Goal: Task Accomplishment & Management: Manage account settings

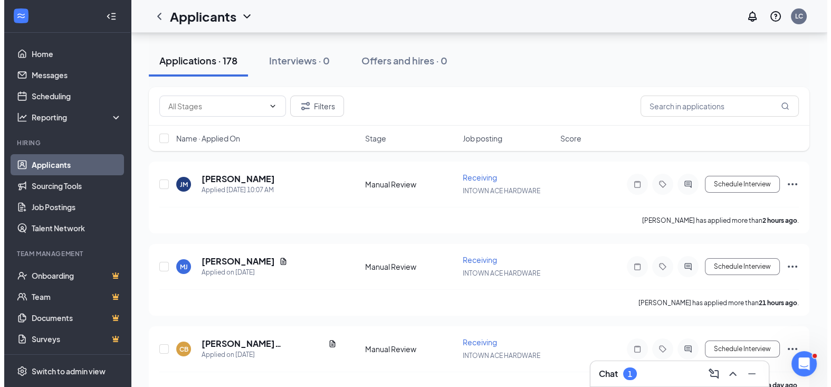
scroll to position [106, 0]
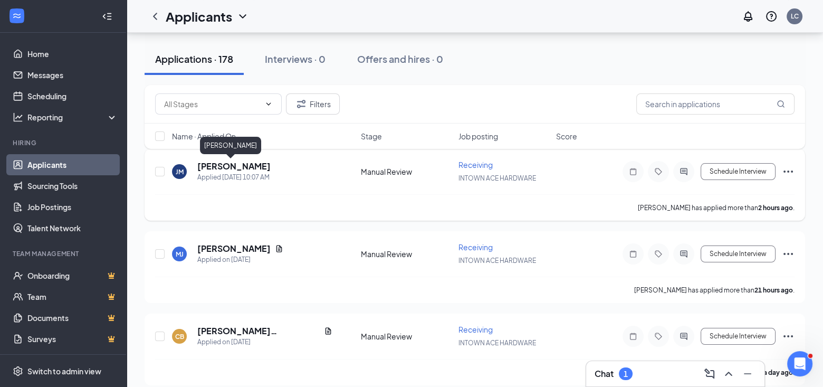
click at [212, 167] on h5 "[PERSON_NAME]" at bounding box center [233, 166] width 73 height 12
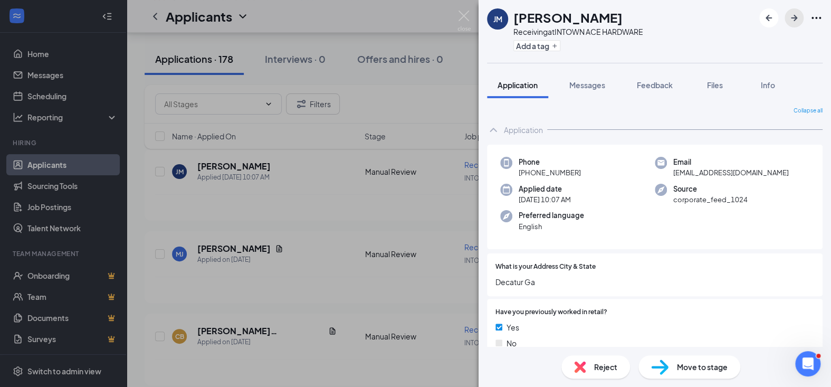
click at [793, 17] on icon "ArrowRight" at bounding box center [794, 18] width 13 height 13
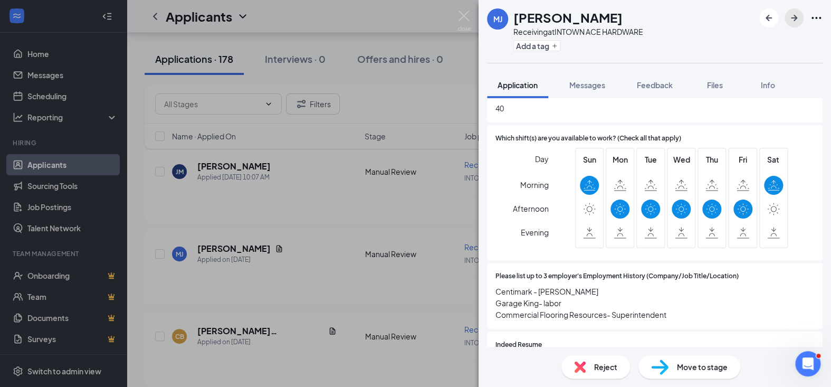
scroll to position [581, 0]
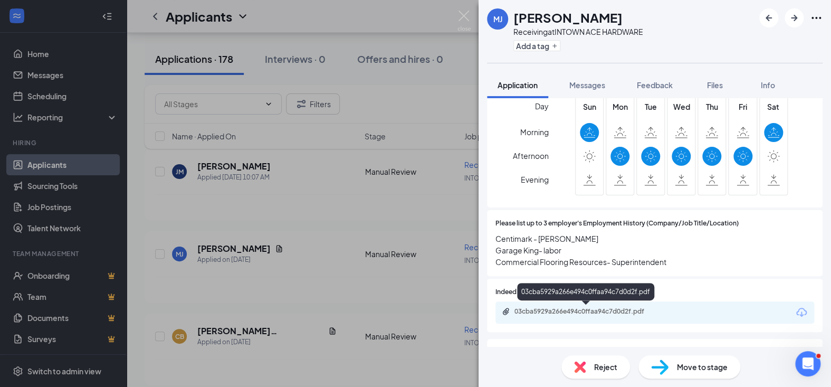
click at [576, 309] on div "03cba5929a266e494c0ffaa94c7d0d2f.pdf" at bounding box center [589, 311] width 148 height 8
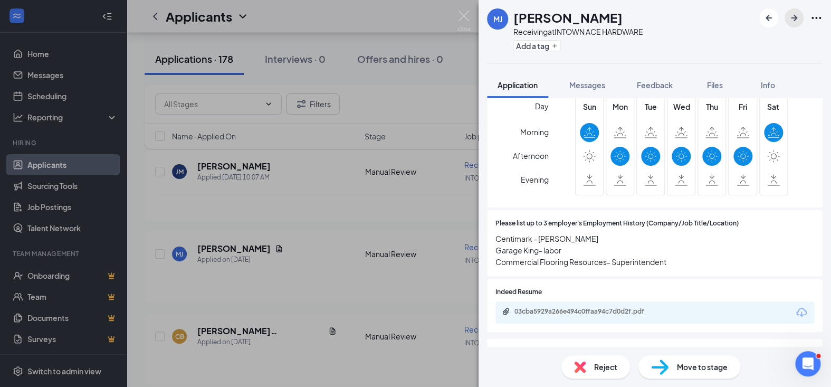
click at [795, 17] on icon "ArrowRight" at bounding box center [794, 18] width 6 height 6
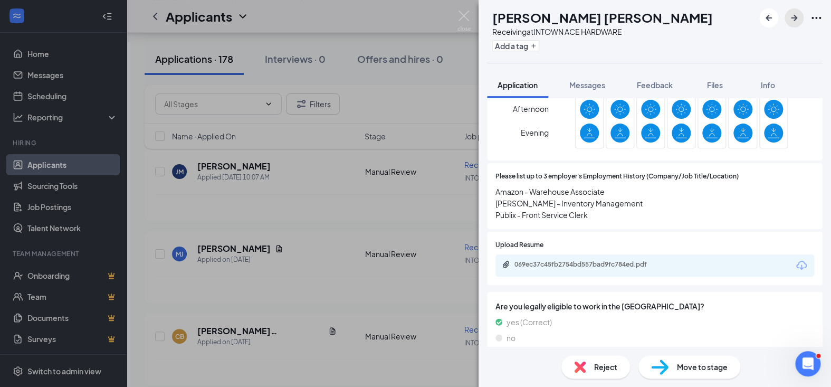
scroll to position [633, 0]
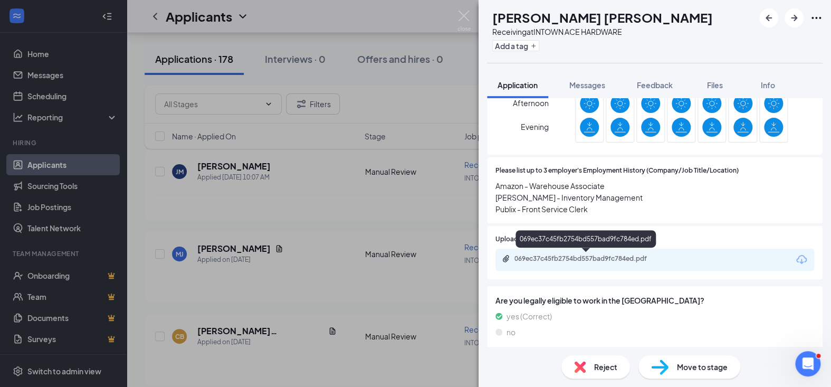
click at [605, 256] on div "069ec37c45fb2754bd557bad9fc784ed.pdf" at bounding box center [589, 258] width 148 height 8
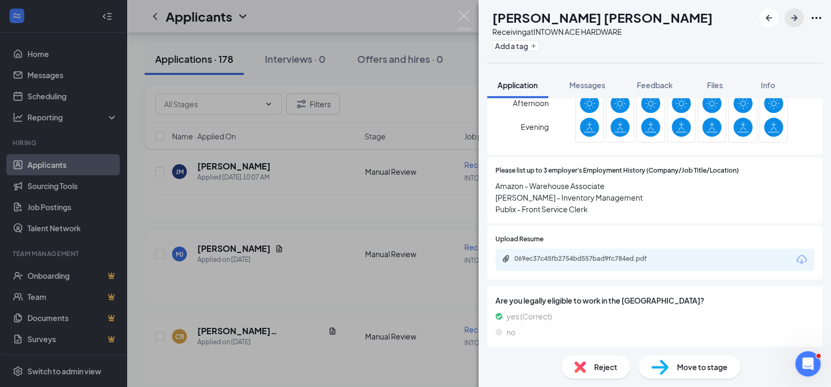
click at [798, 17] on icon "ArrowRight" at bounding box center [794, 18] width 13 height 13
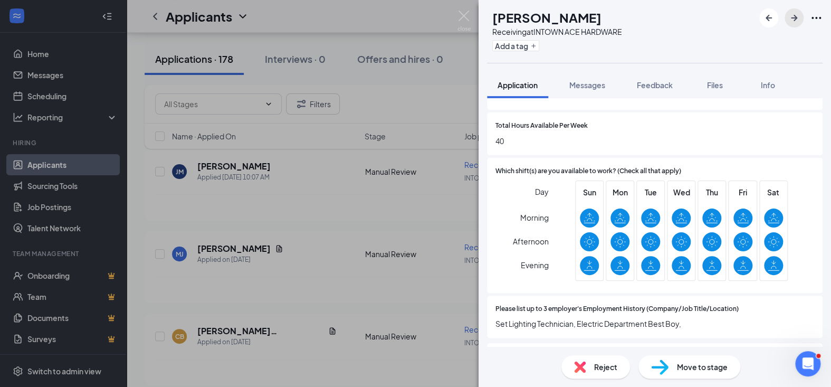
scroll to position [528, 0]
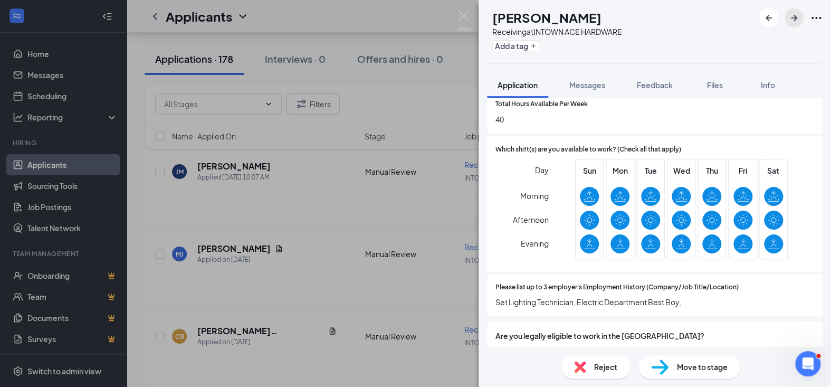
click at [794, 16] on icon "ArrowRight" at bounding box center [794, 18] width 6 height 6
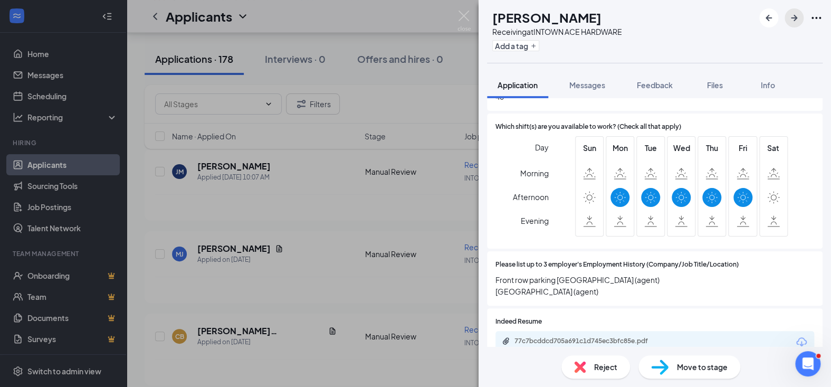
scroll to position [581, 0]
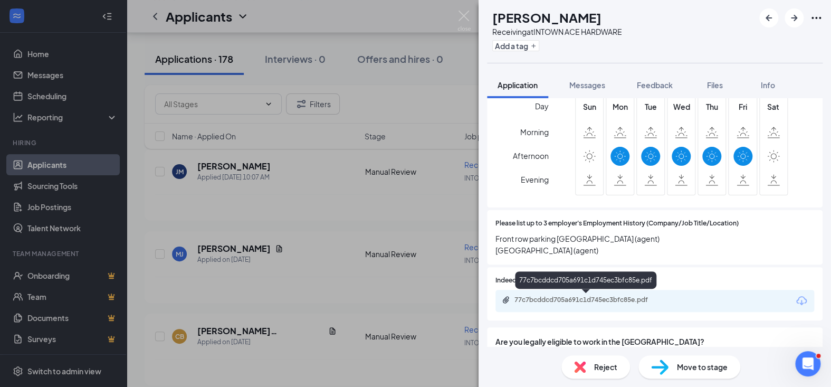
click at [552, 298] on div "77c7bcddcd705a691c1d745ec3bfc85e.pdf" at bounding box center [589, 300] width 148 height 8
click at [794, 17] on icon "ArrowRight" at bounding box center [794, 18] width 6 height 6
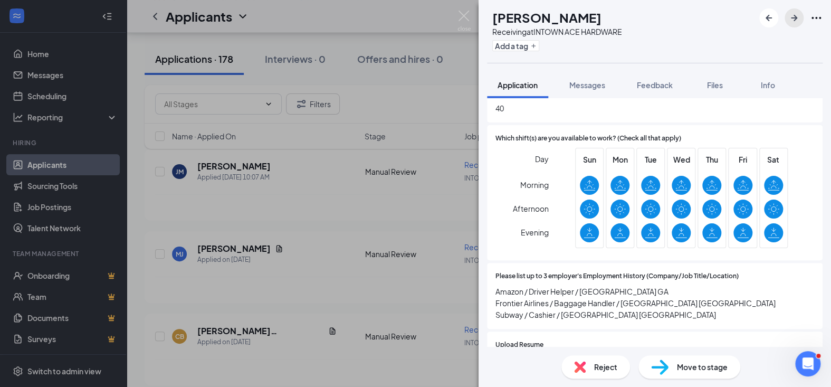
scroll to position [581, 0]
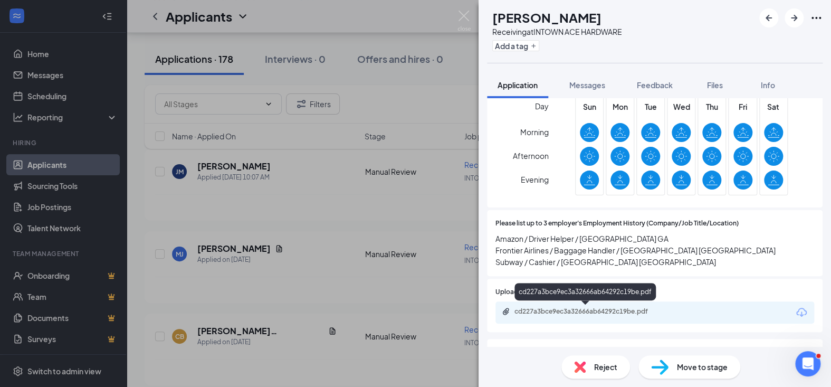
click at [590, 312] on div "cd227a3bce9ec3a32666ab64292c19be.pdf" at bounding box center [589, 311] width 148 height 8
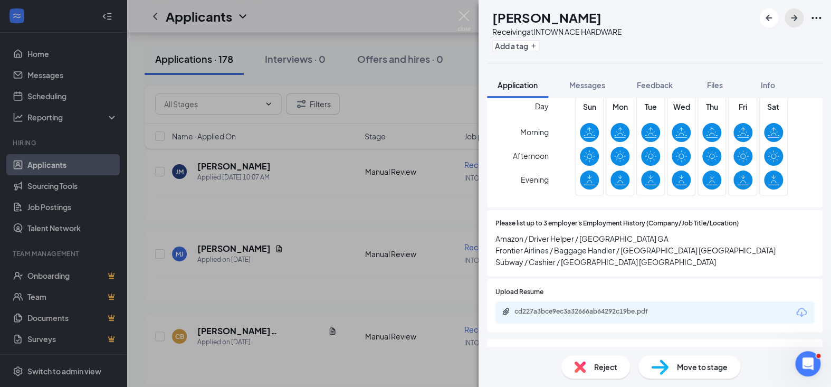
click at [794, 17] on icon "ArrowRight" at bounding box center [794, 18] width 6 height 6
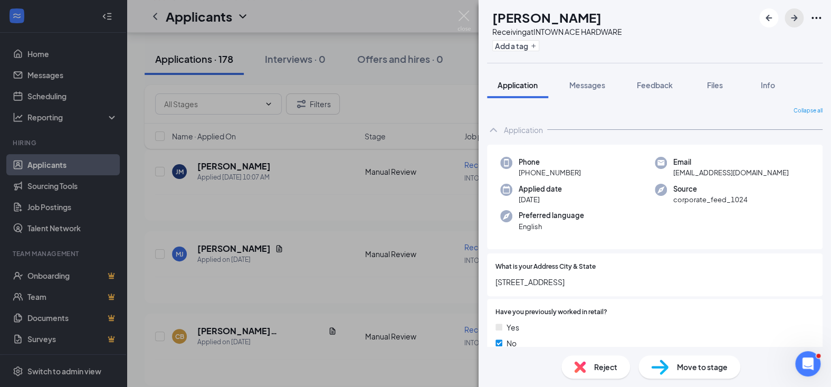
click at [798, 17] on icon "ArrowRight" at bounding box center [794, 18] width 13 height 13
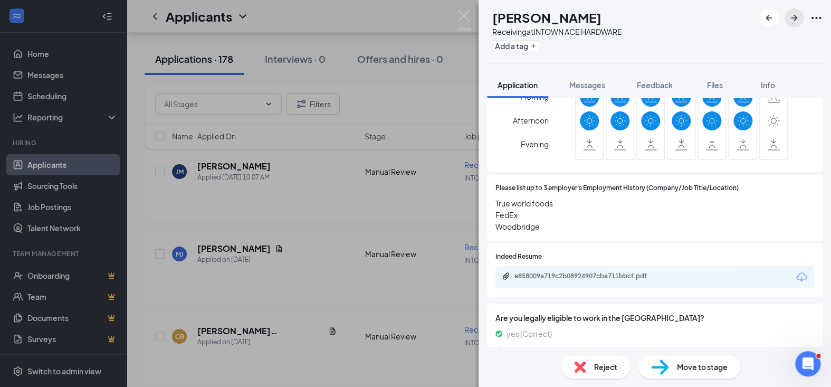
scroll to position [633, 0]
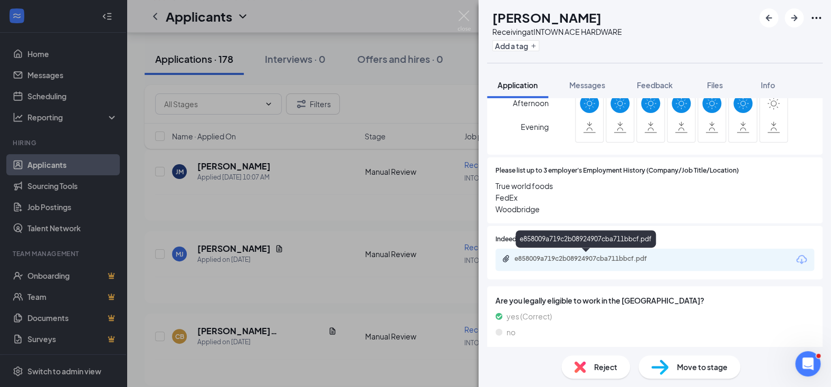
click at [575, 255] on div "e858009a719c2b08924907cba711bbcf.pdf" at bounding box center [589, 258] width 148 height 8
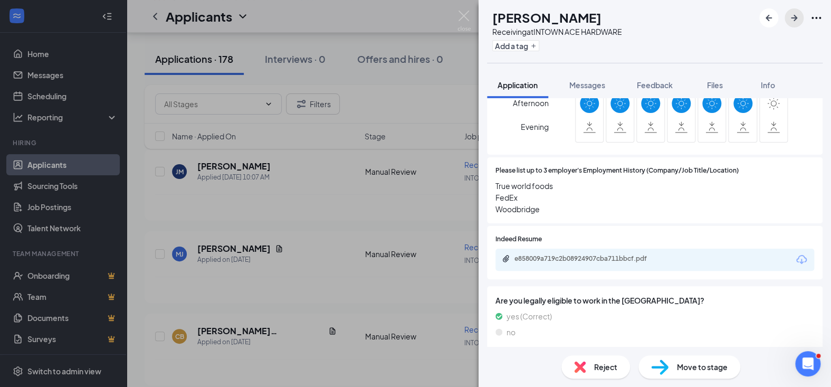
click at [791, 17] on icon "ArrowRight" at bounding box center [794, 18] width 6 height 6
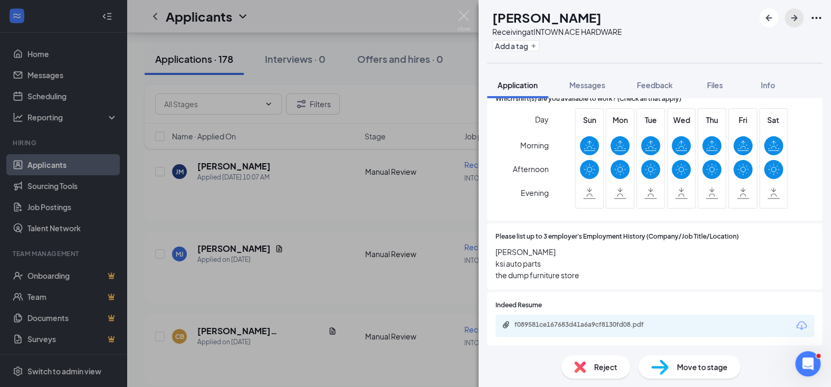
scroll to position [581, 0]
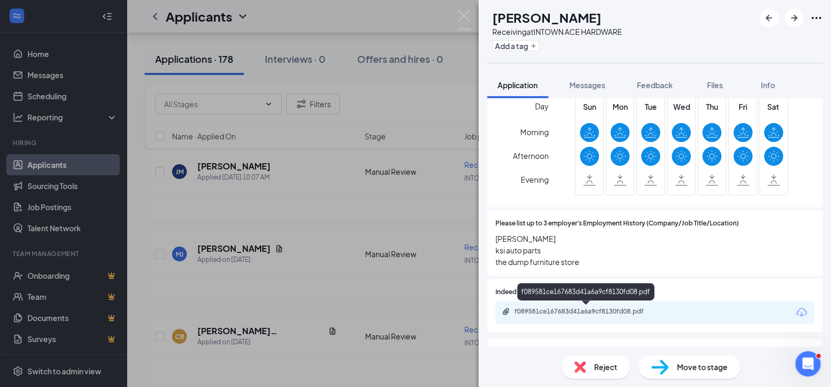
click at [597, 311] on div "f089581ce167683d41a6a9cf8130fd08.pdf" at bounding box center [589, 311] width 148 height 8
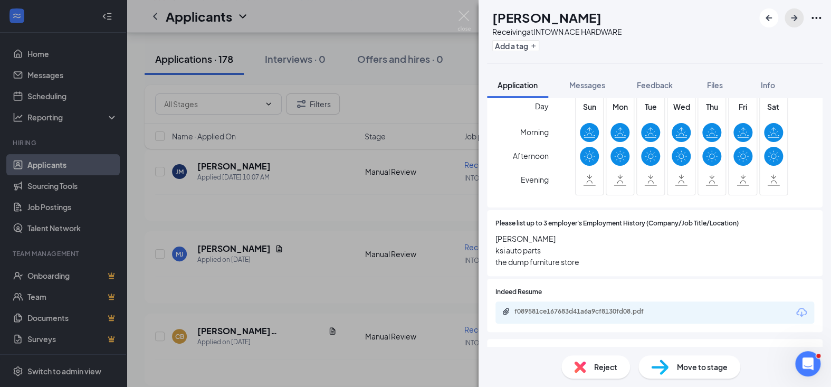
click at [797, 15] on icon "ArrowRight" at bounding box center [794, 18] width 13 height 13
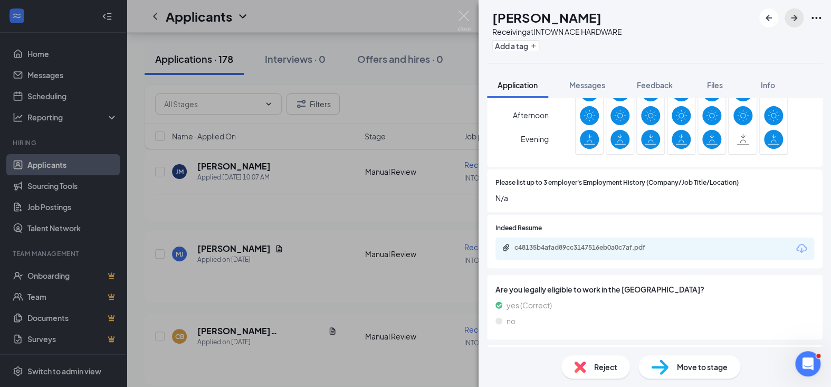
scroll to position [633, 0]
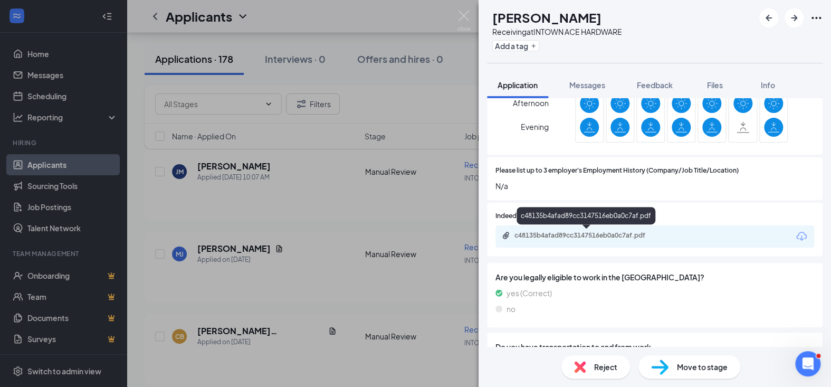
click at [566, 236] on div "c48135b4afad89cc3147516eb0a0c7af.pdf" at bounding box center [589, 235] width 148 height 8
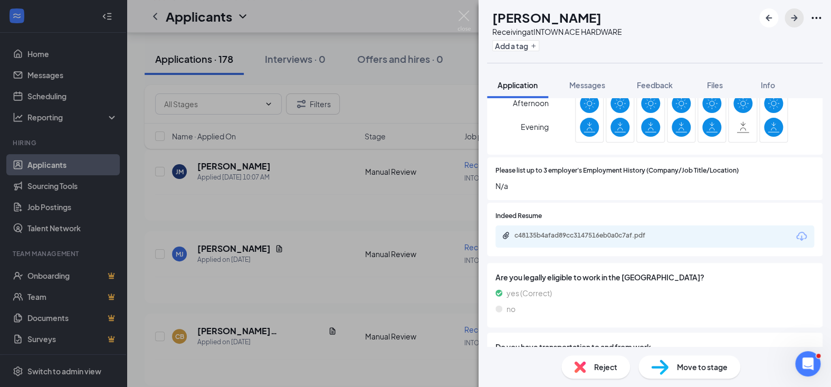
click at [794, 15] on icon "ArrowRight" at bounding box center [794, 18] width 6 height 6
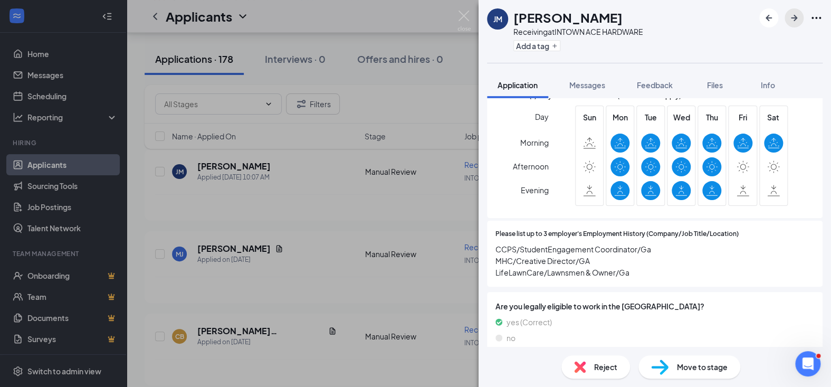
scroll to position [581, 0]
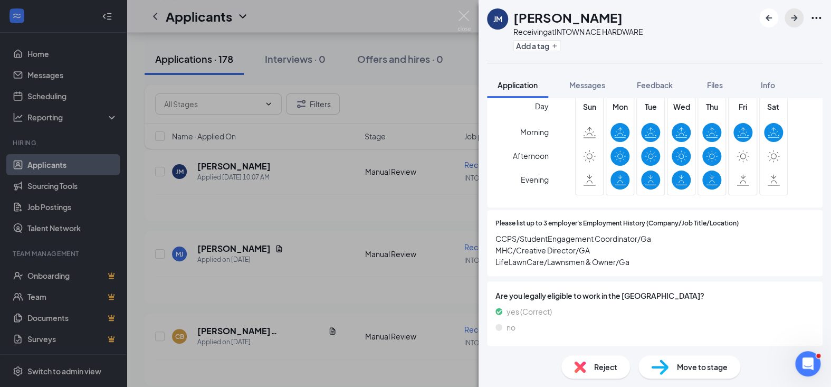
click at [794, 19] on icon "ArrowRight" at bounding box center [794, 18] width 13 height 13
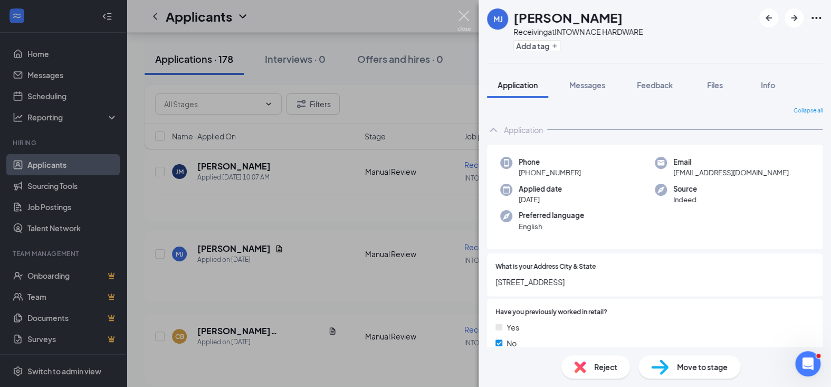
click at [463, 14] on img at bounding box center [464, 21] width 13 height 21
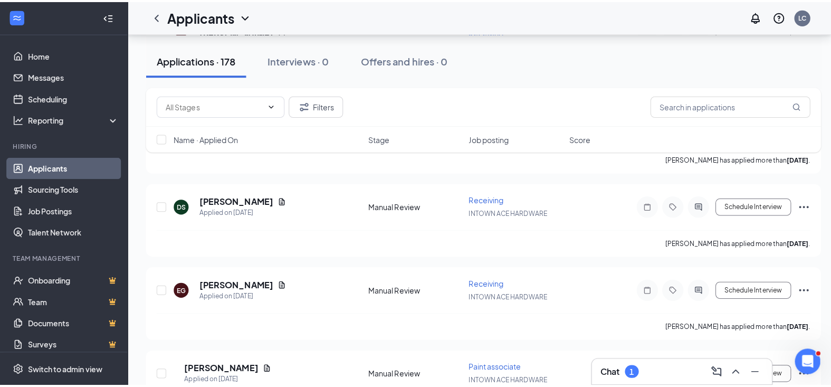
scroll to position [950, 0]
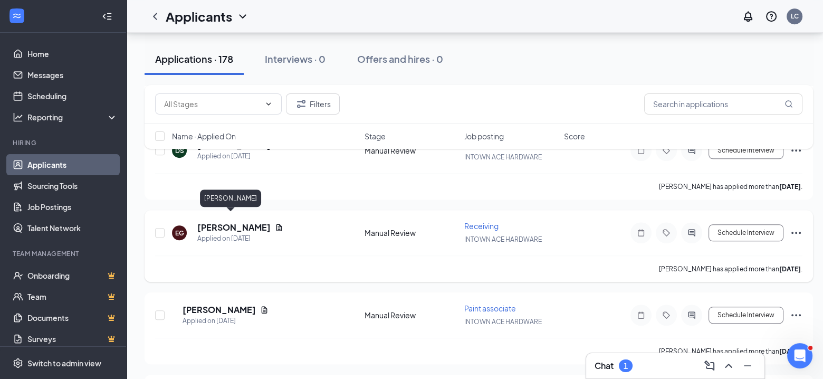
click at [202, 222] on h5 "[PERSON_NAME]" at bounding box center [233, 228] width 73 height 12
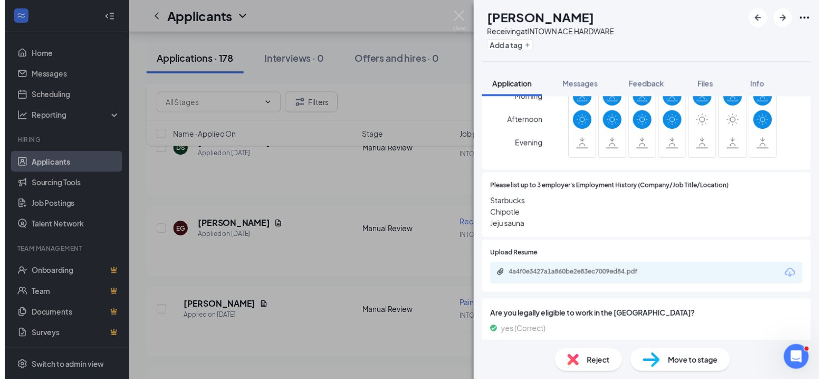
scroll to position [633, 0]
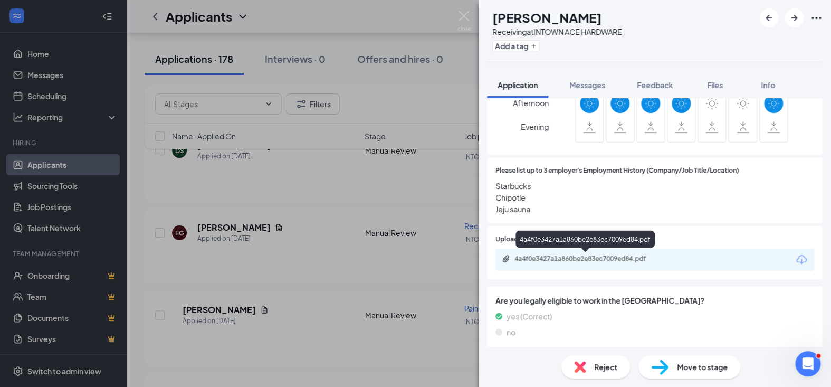
click at [552, 261] on div "4a4f0e3427a1a860be2e83ec7009ed84.pdf" at bounding box center [589, 258] width 148 height 8
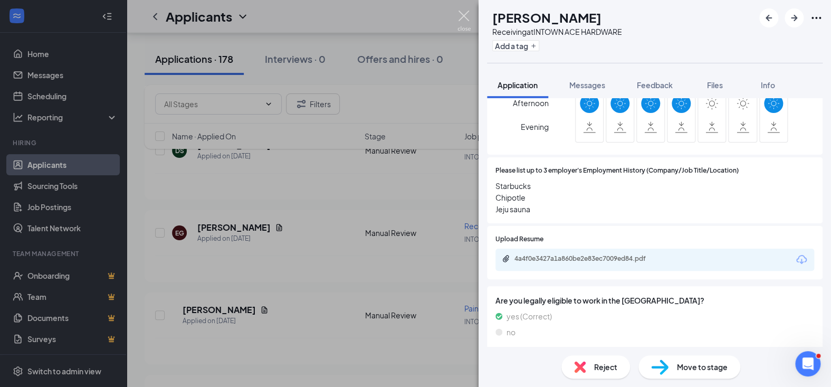
click at [461, 15] on img at bounding box center [464, 21] width 13 height 21
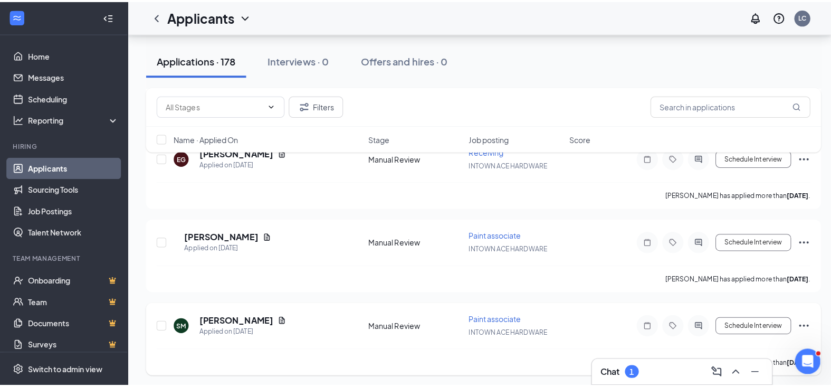
scroll to position [1056, 0]
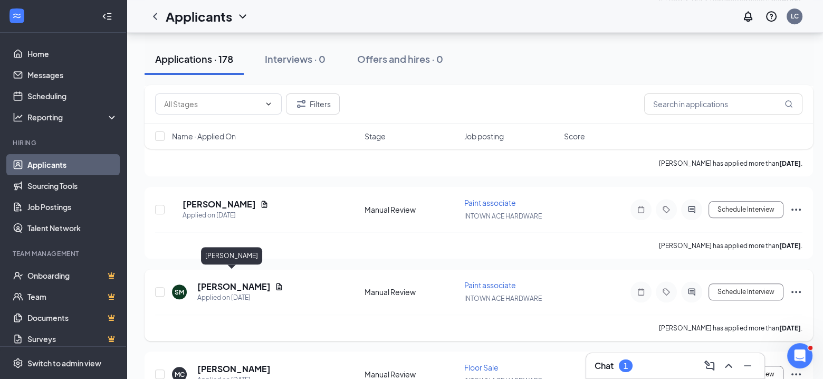
click at [204, 281] on h5 "[PERSON_NAME]" at bounding box center [233, 287] width 73 height 12
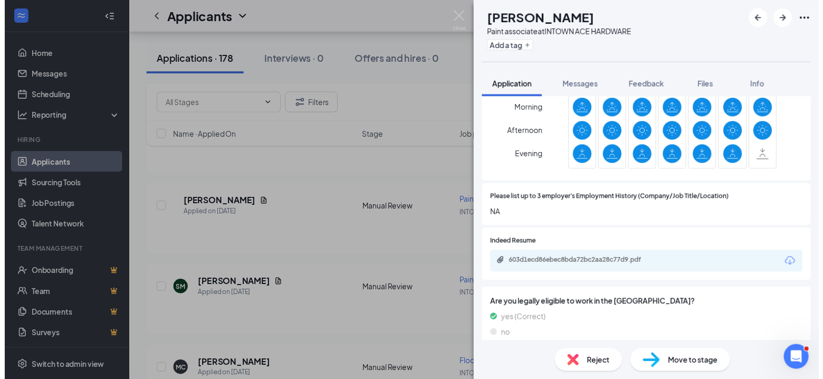
scroll to position [633, 0]
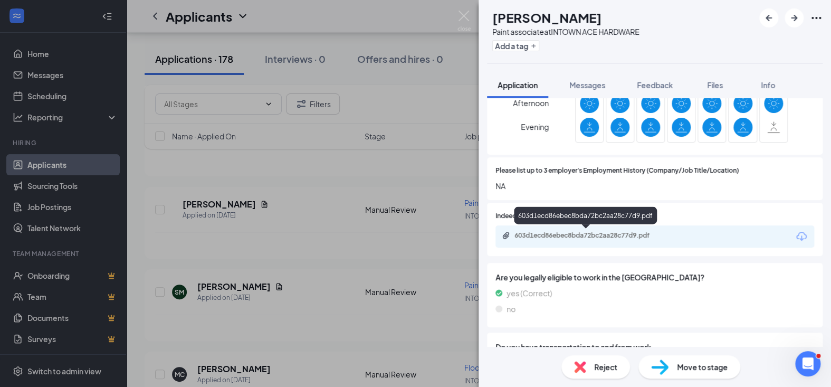
click at [554, 236] on div "603d1ecd86ebec8bda72bc2aa28c77d9.pdf" at bounding box center [589, 235] width 148 height 8
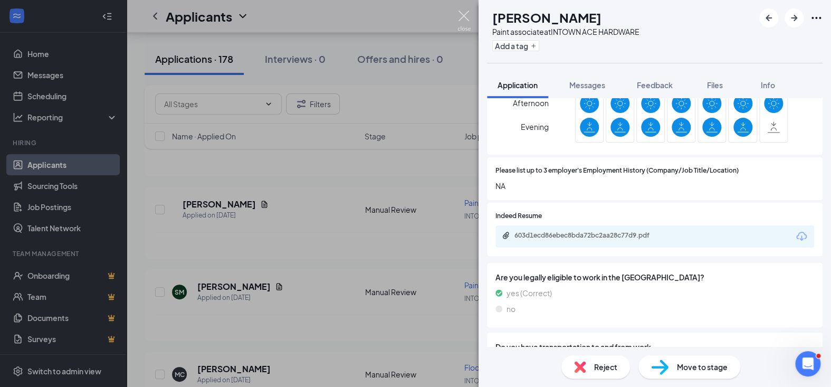
click at [463, 14] on img at bounding box center [464, 21] width 13 height 21
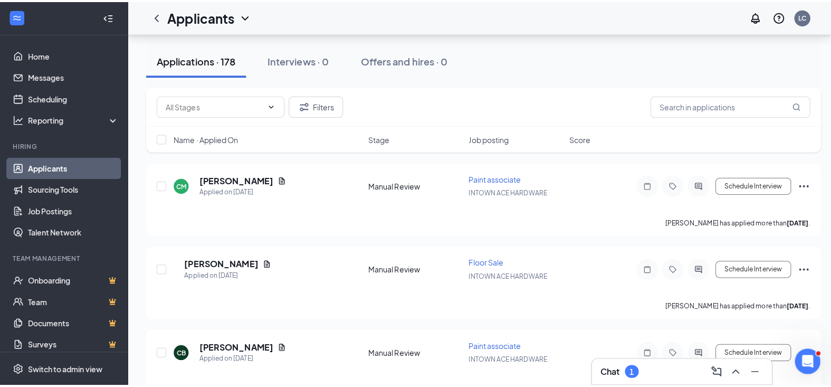
scroll to position [1478, 0]
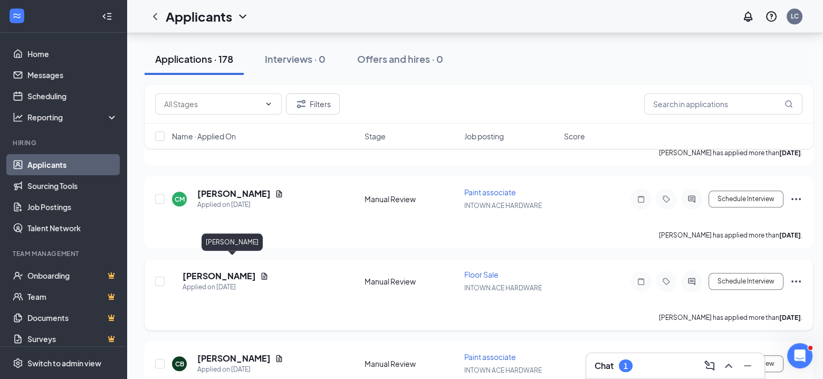
click at [221, 270] on h5 "[PERSON_NAME]" at bounding box center [219, 276] width 73 height 12
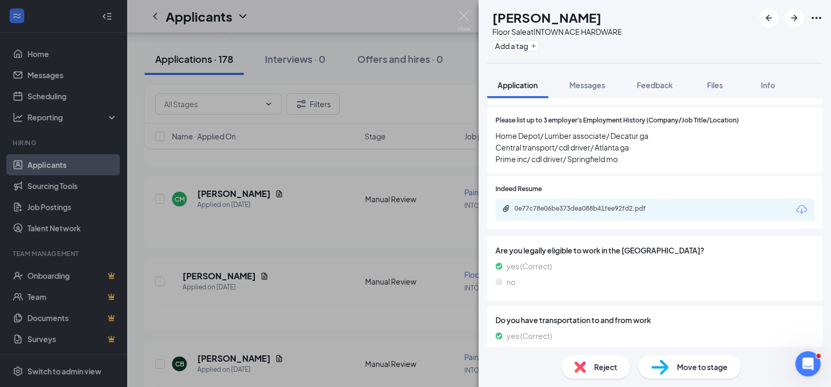
scroll to position [739, 0]
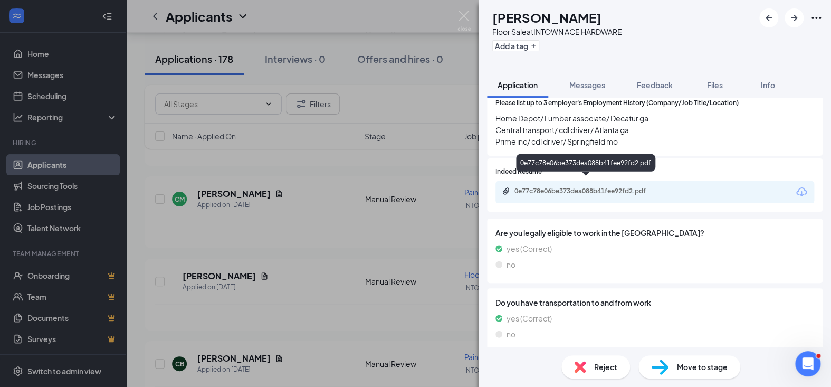
click at [585, 187] on div "0e77c78e06be373dea088b41fee92fd2.pdf" at bounding box center [589, 191] width 148 height 8
